Goal: Find specific page/section

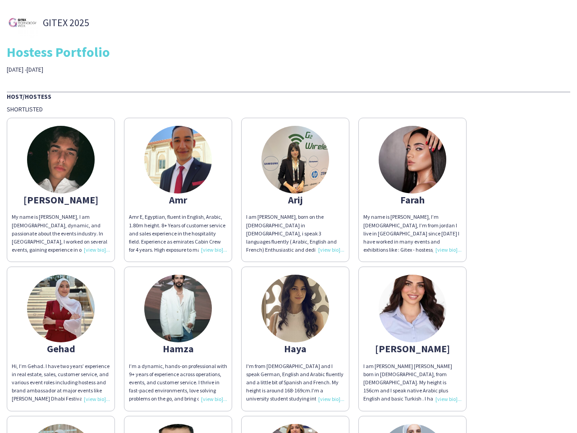
click at [288, 216] on div "I am [PERSON_NAME], born on the [DEMOGRAPHIC_DATA] in [DEMOGRAPHIC_DATA], i spe…" at bounding box center [295, 233] width 98 height 41
click at [61, 190] on img at bounding box center [61, 160] width 68 height 68
click at [178, 190] on img at bounding box center [178, 160] width 68 height 68
click at [295, 190] on img at bounding box center [295, 160] width 68 height 68
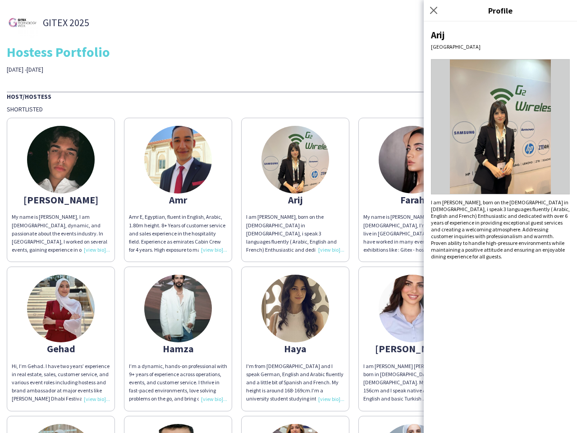
click at [412, 190] on img at bounding box center [413, 160] width 68 height 68
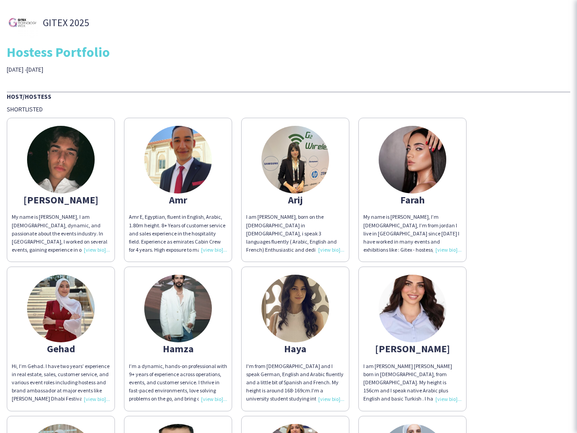
click at [61, 338] on img at bounding box center [61, 308] width 68 height 68
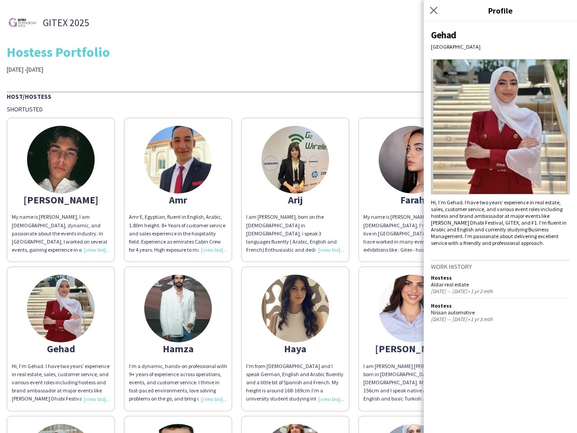
click at [178, 338] on img at bounding box center [178, 308] width 68 height 68
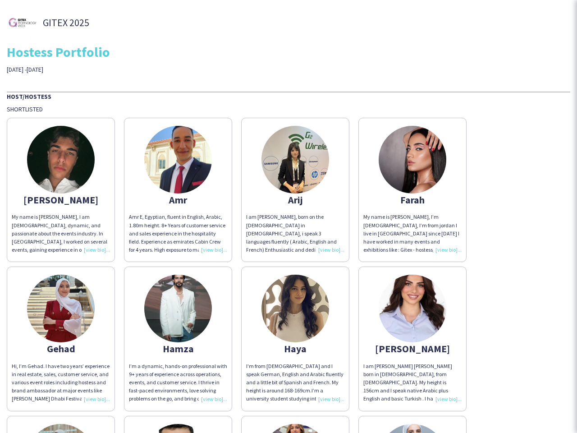
click at [295, 338] on img at bounding box center [295, 308] width 68 height 68
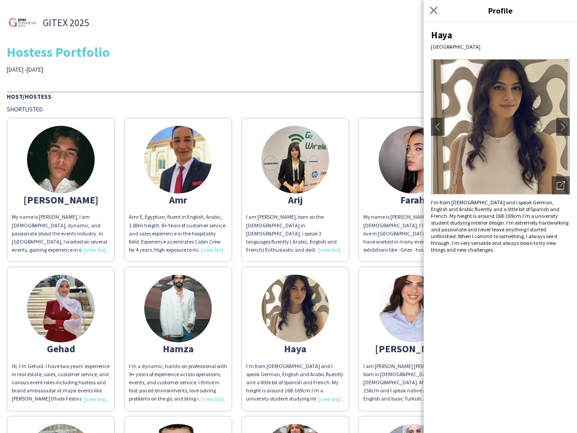
click at [412, 338] on img at bounding box center [413, 308] width 68 height 68
